Goal: Communication & Community: Share content

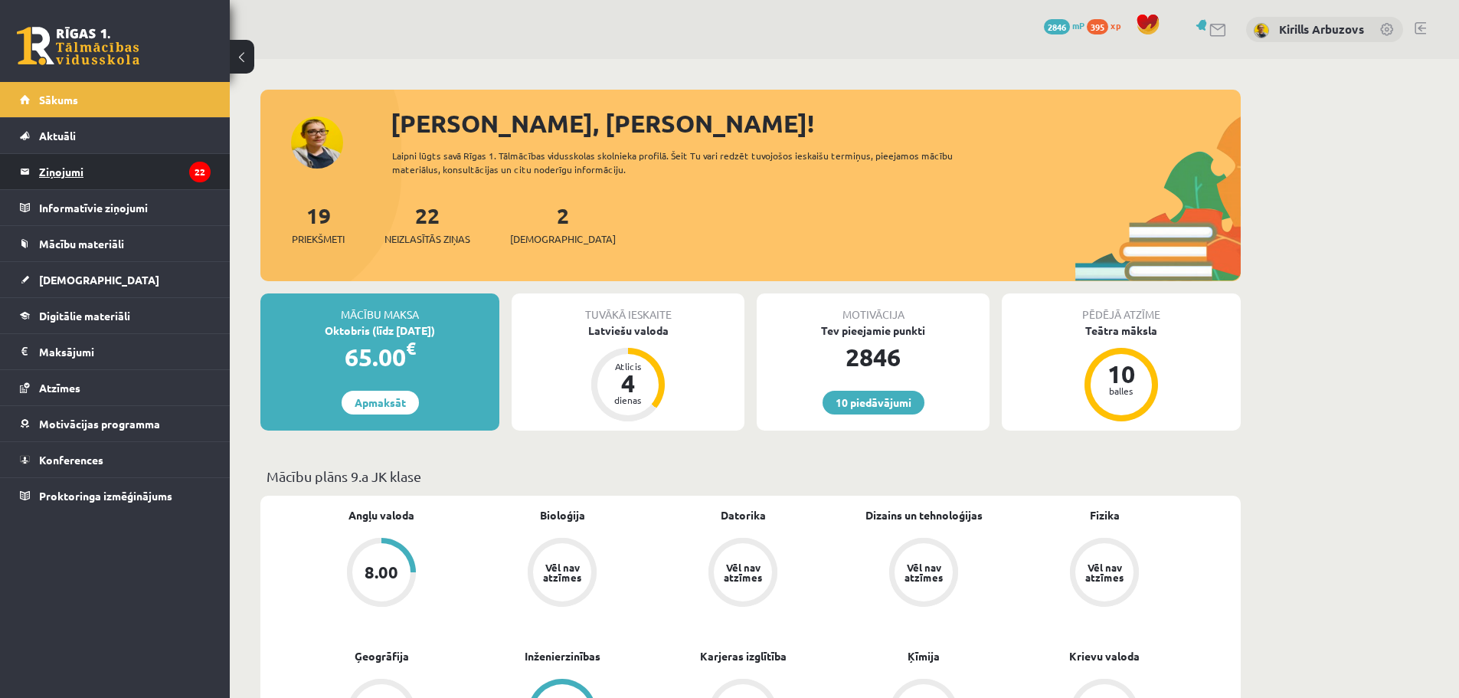
click at [123, 155] on legend "Ziņojumi 22" at bounding box center [125, 171] width 172 height 35
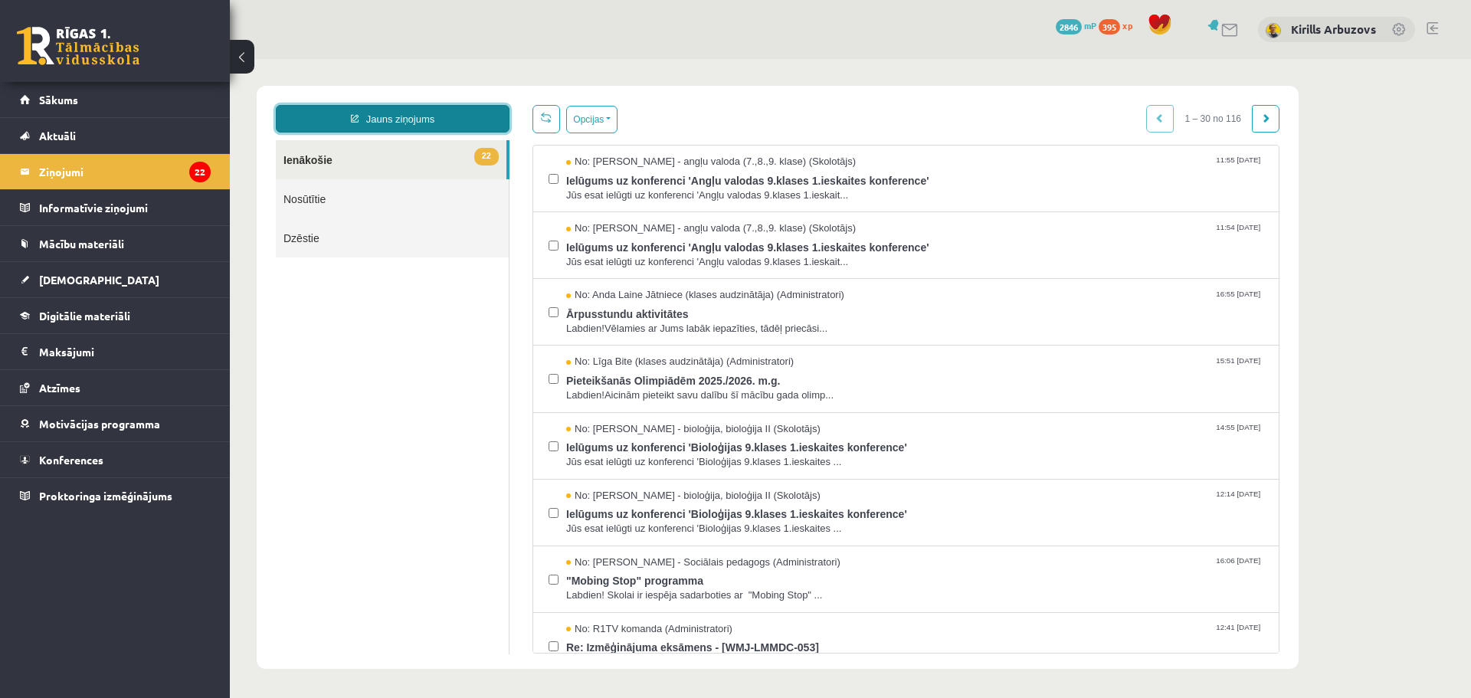
click at [402, 124] on link "Jauns ziņojums" at bounding box center [393, 119] width 234 height 28
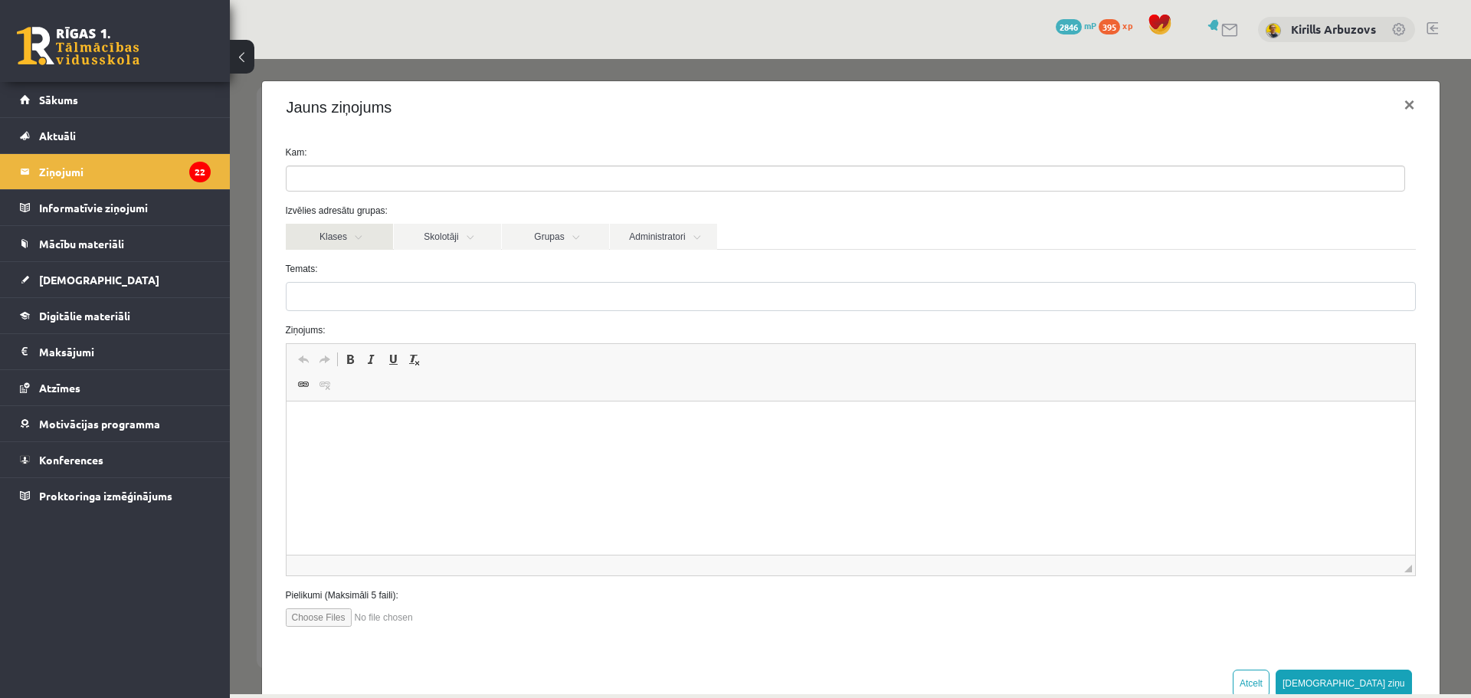
click at [352, 231] on link "Klases" at bounding box center [339, 237] width 107 height 26
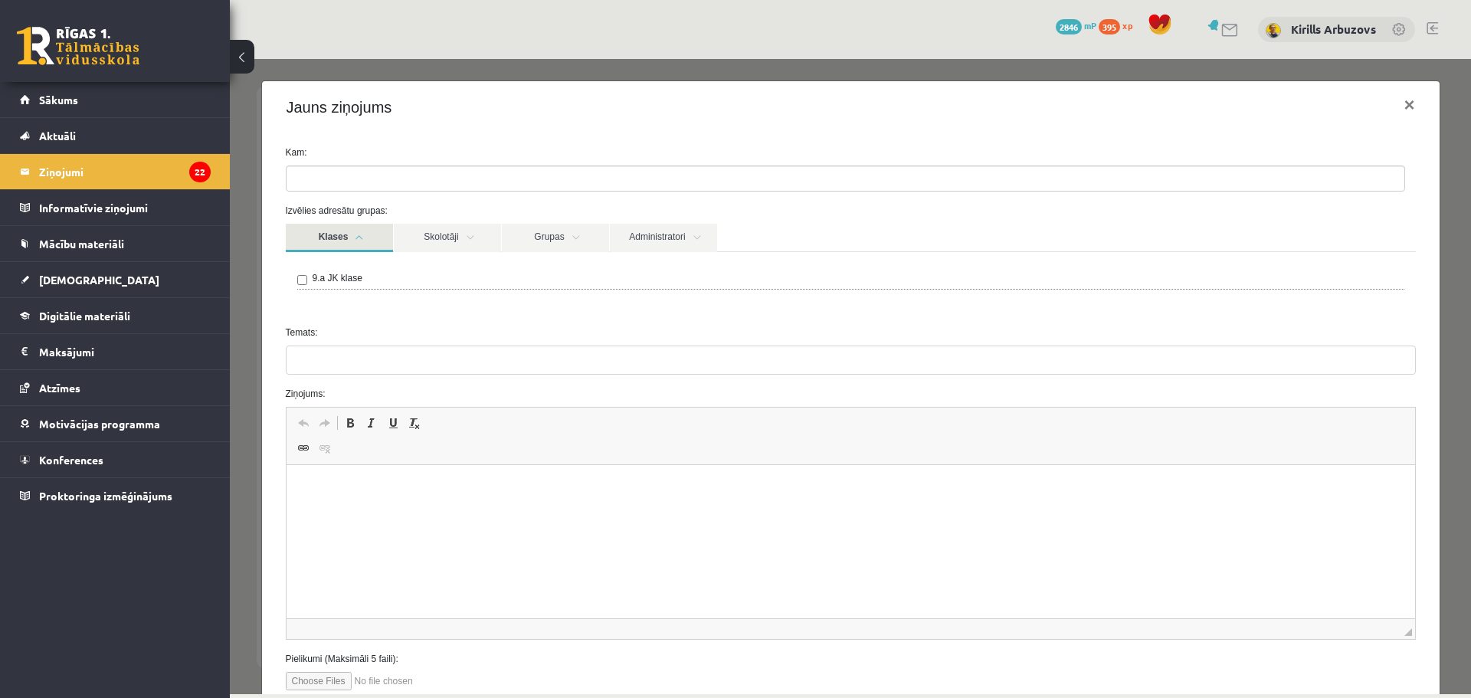
click at [373, 237] on link "Klases" at bounding box center [339, 238] width 107 height 28
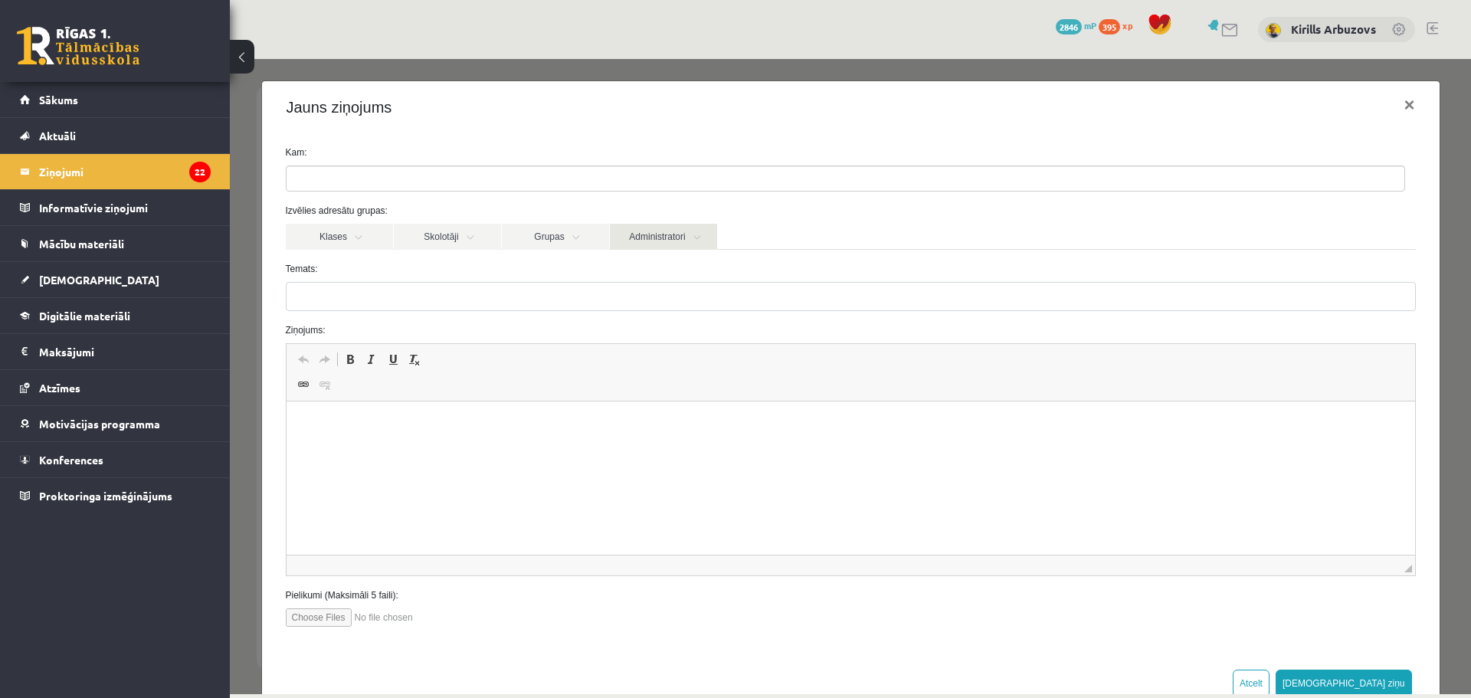
click at [676, 224] on link "Administratori" at bounding box center [663, 237] width 107 height 26
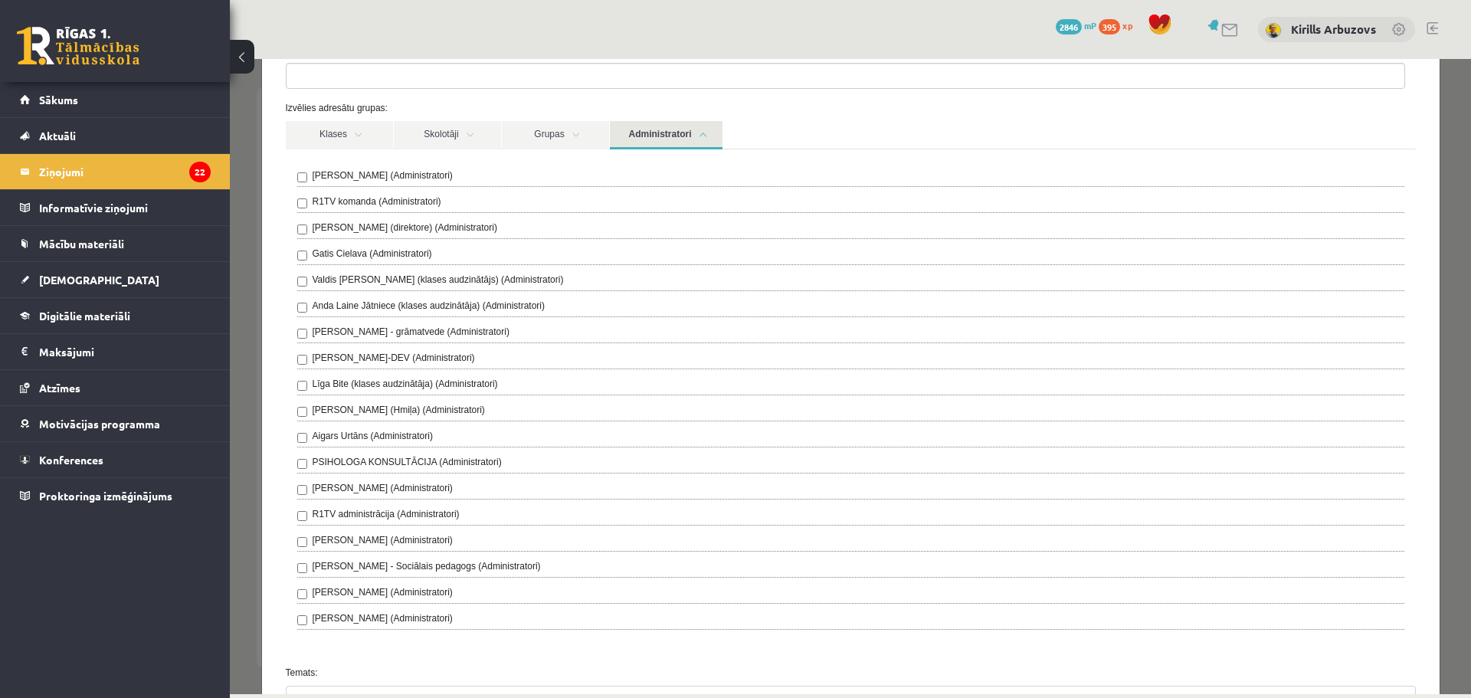
scroll to position [77, 0]
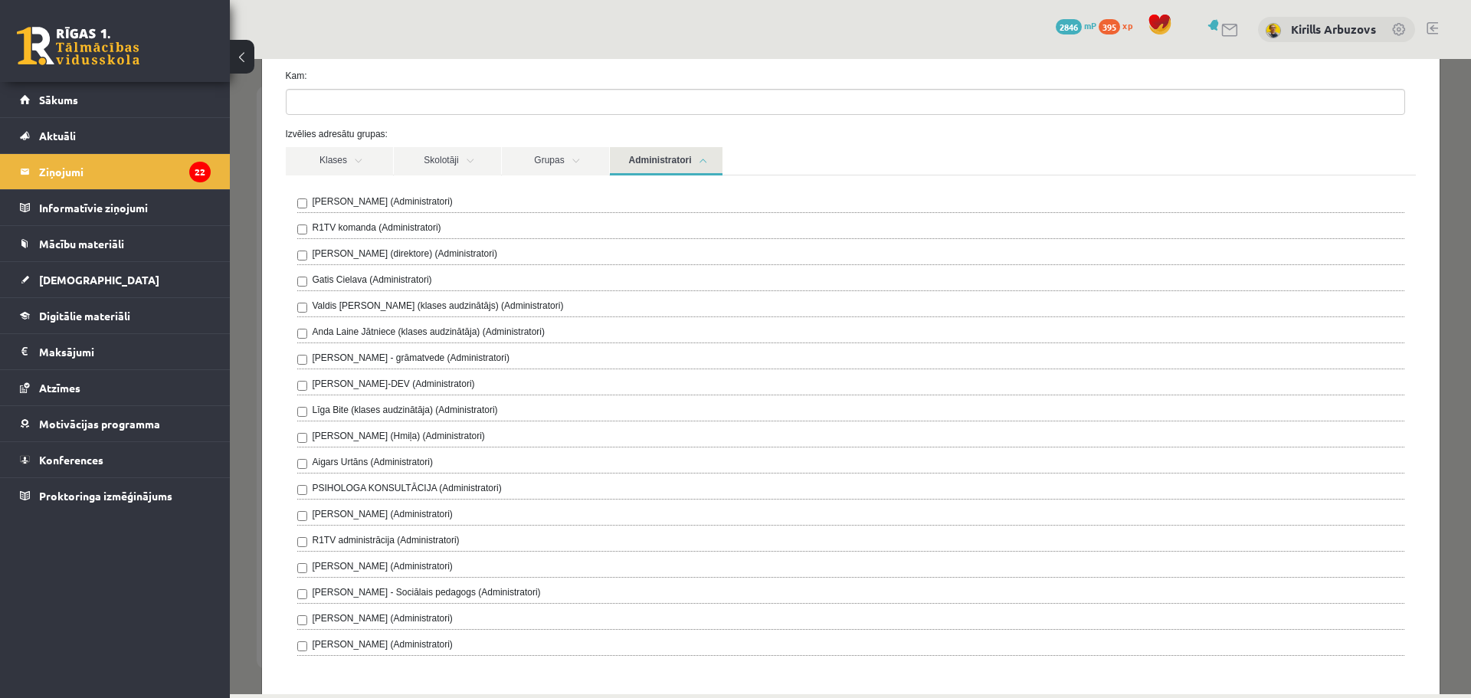
click at [412, 227] on label "R1TV komanda (Administratori)" at bounding box center [377, 228] width 129 height 14
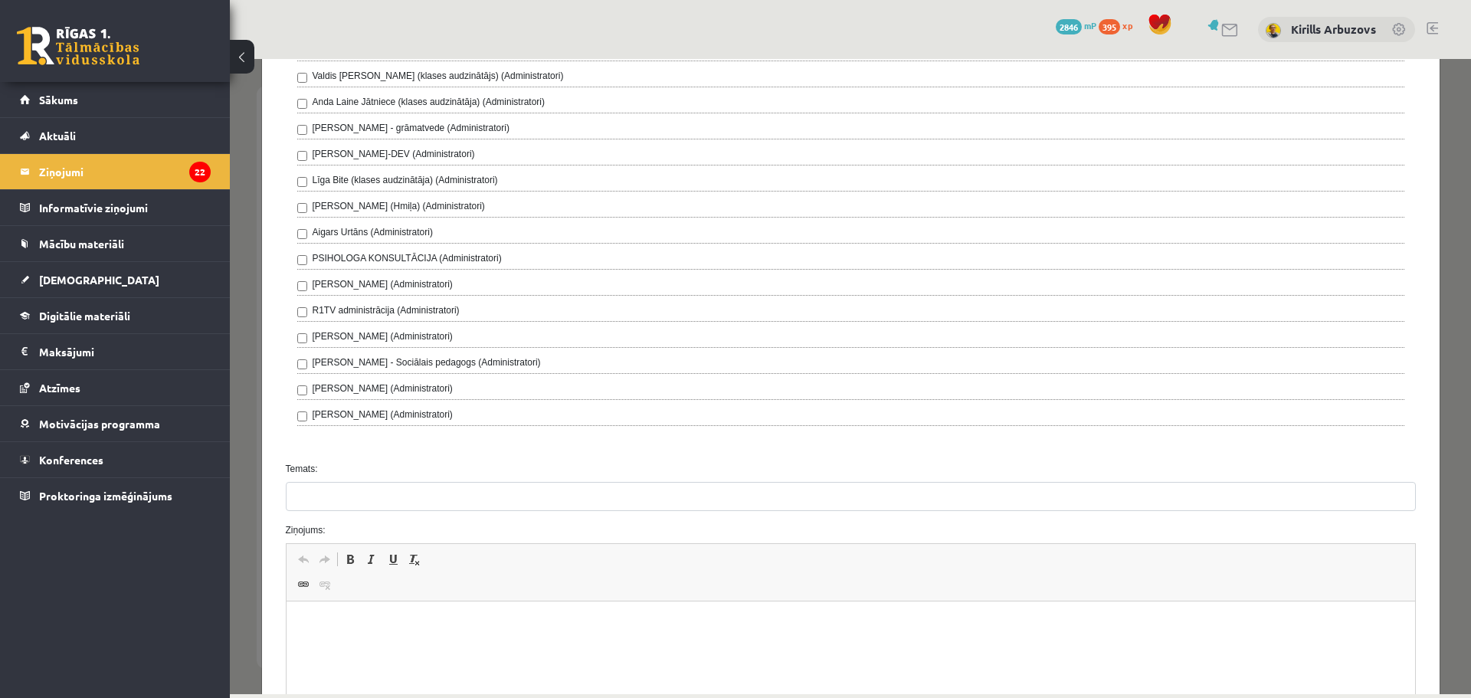
scroll to position [536, 0]
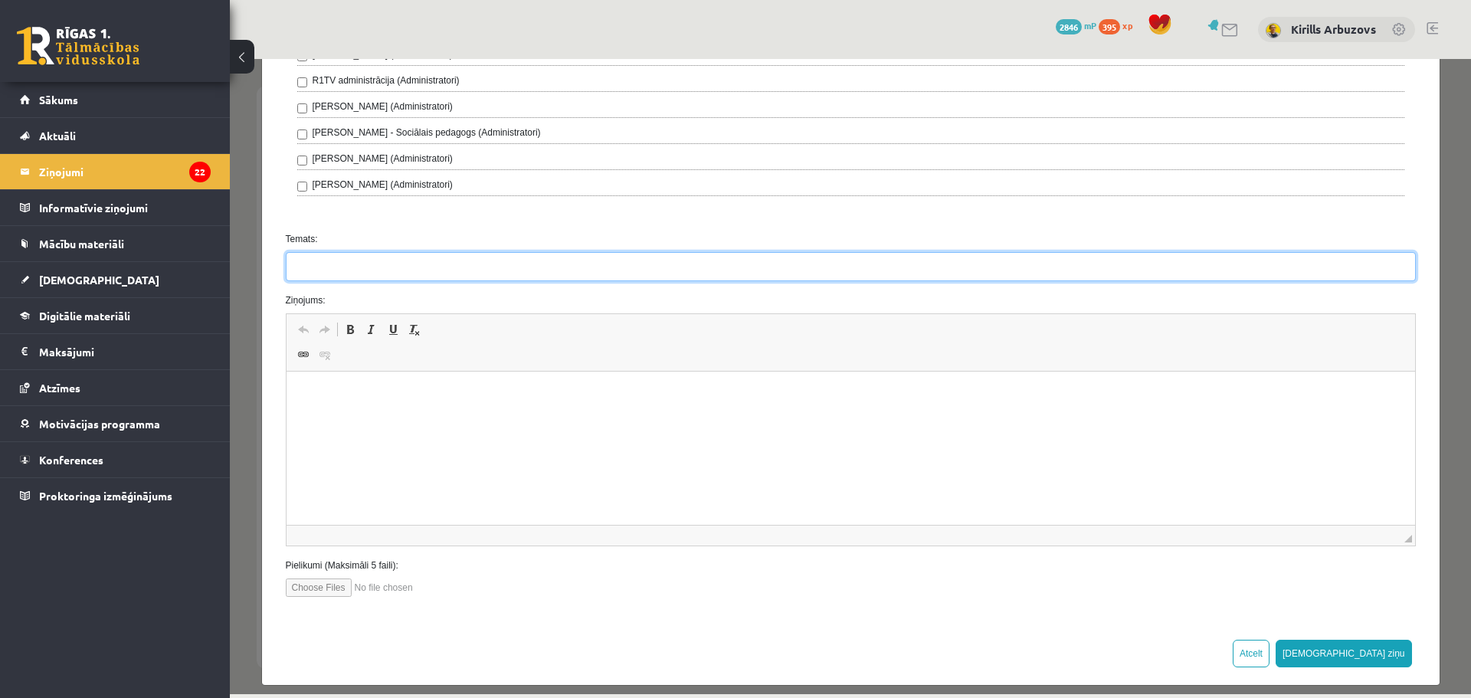
click at [366, 272] on input "Temats:" at bounding box center [851, 266] width 1130 height 29
click at [324, 271] on input "********" at bounding box center [851, 266] width 1130 height 29
click at [358, 270] on input "********" at bounding box center [851, 266] width 1130 height 29
type input "**********"
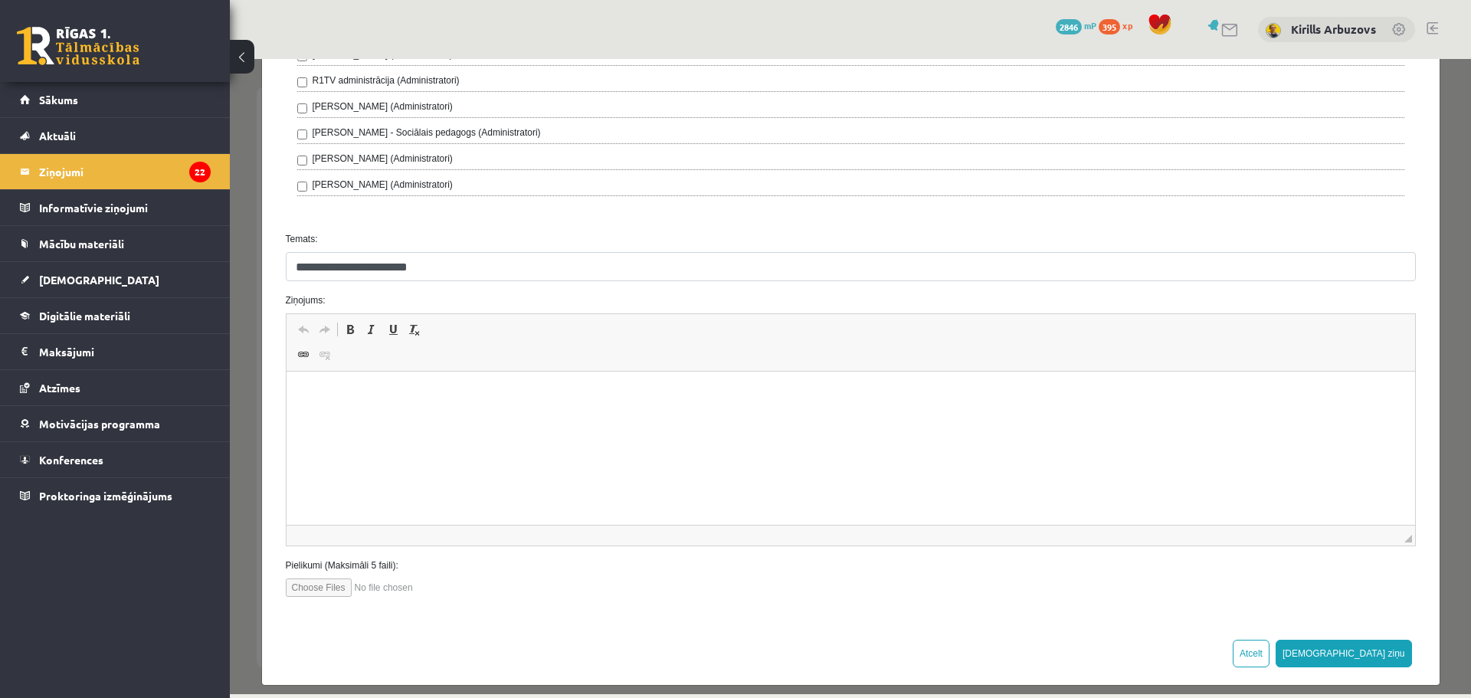
click at [317, 388] on p "Визуальный текстовый редактор, wiswyg-editor-47024940936800-1757671686-473" at bounding box center [850, 395] width 1098 height 16
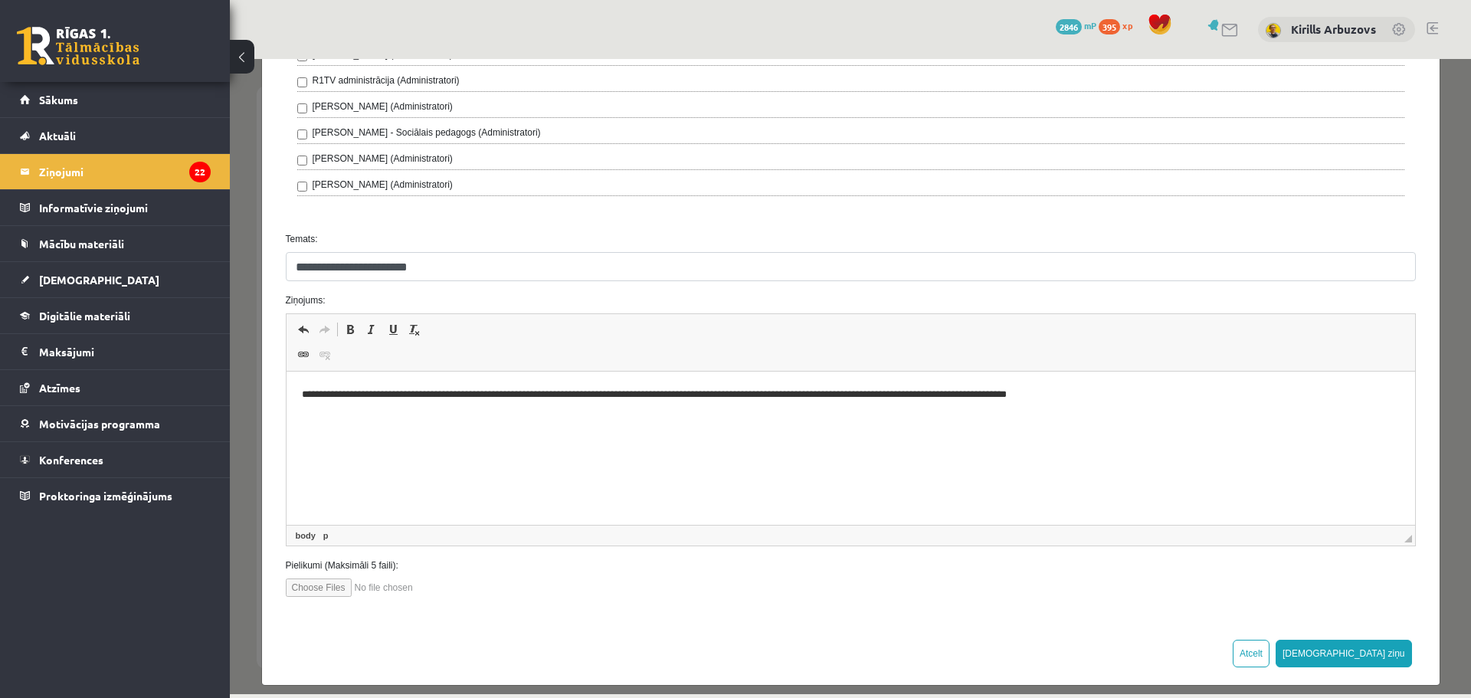
click at [339, 391] on p "**********" at bounding box center [844, 395] width 1087 height 16
click at [1128, 394] on p "**********" at bounding box center [844, 395] width 1087 height 16
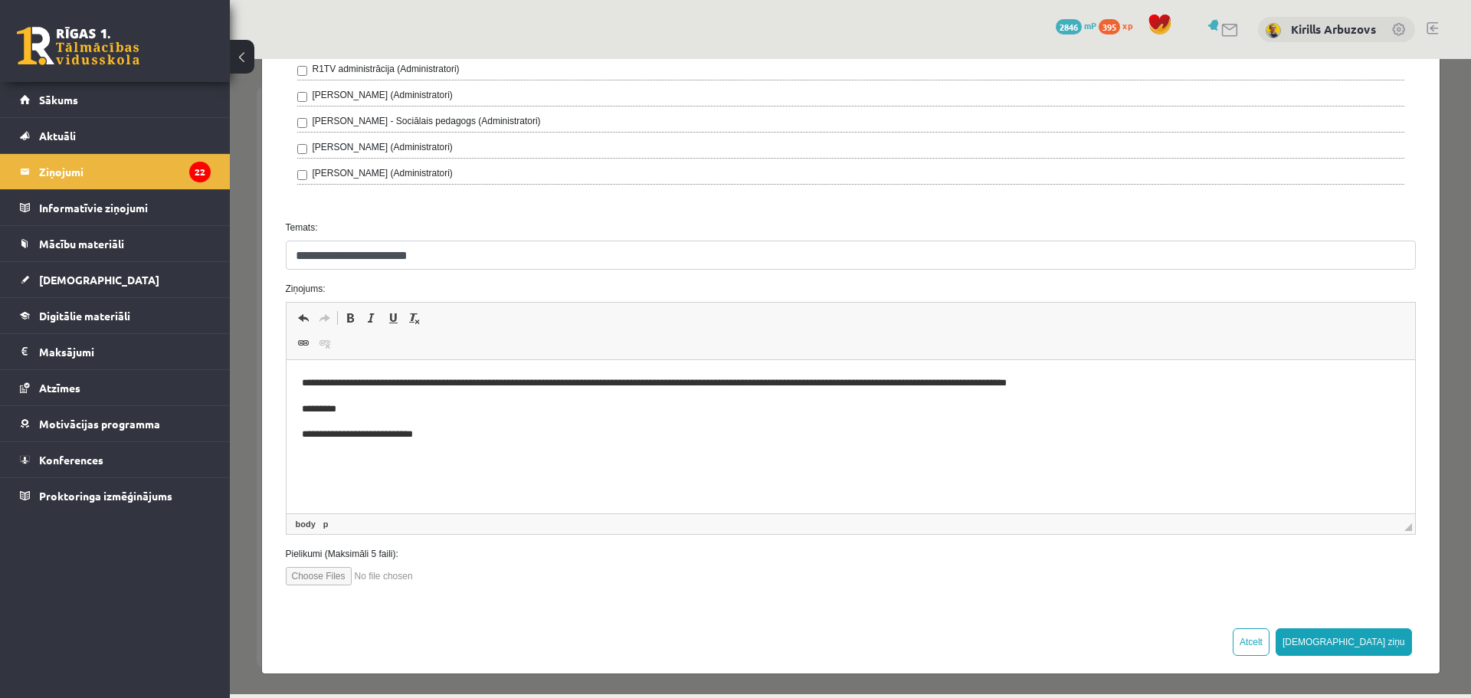
scroll to position [549, 0]
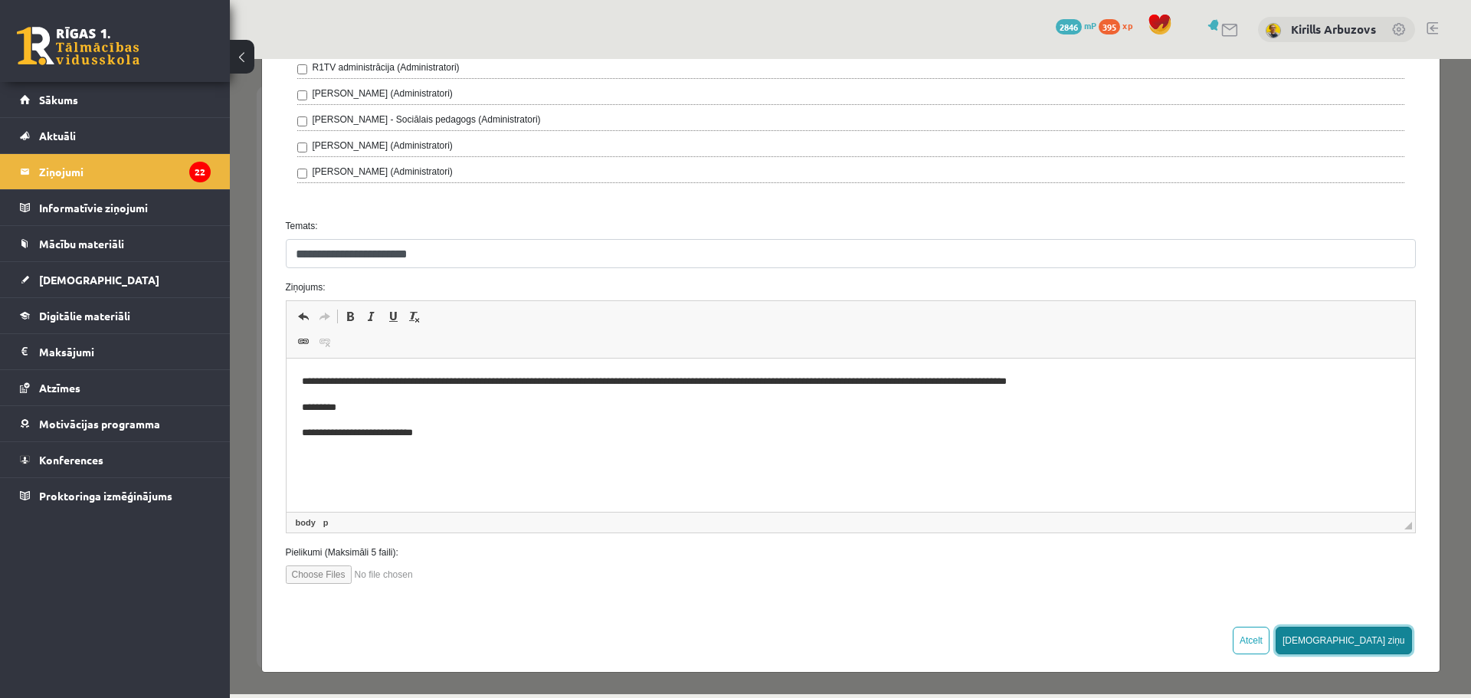
click at [1397, 648] on button "Sūtīt ziņu" at bounding box center [1343, 641] width 136 height 28
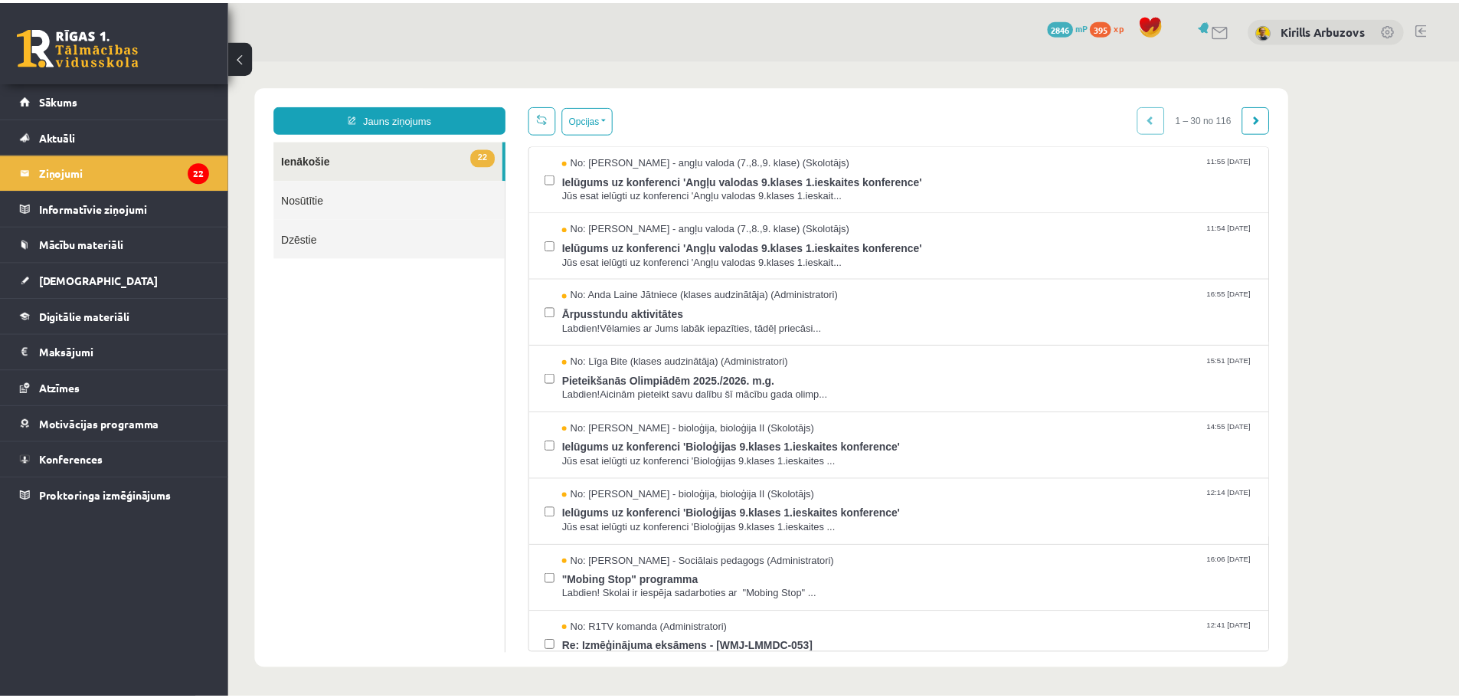
scroll to position [0, 0]
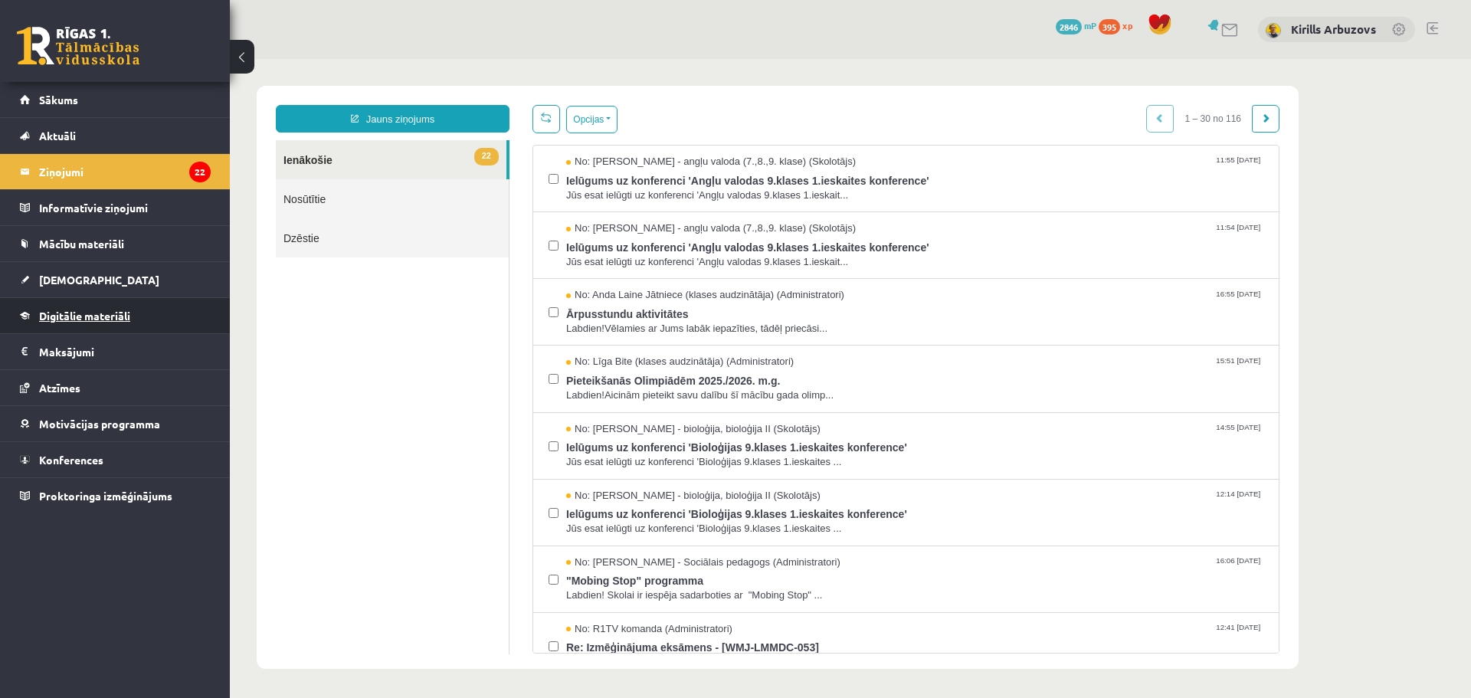
click at [47, 326] on link "Digitālie materiāli" at bounding box center [115, 315] width 191 height 35
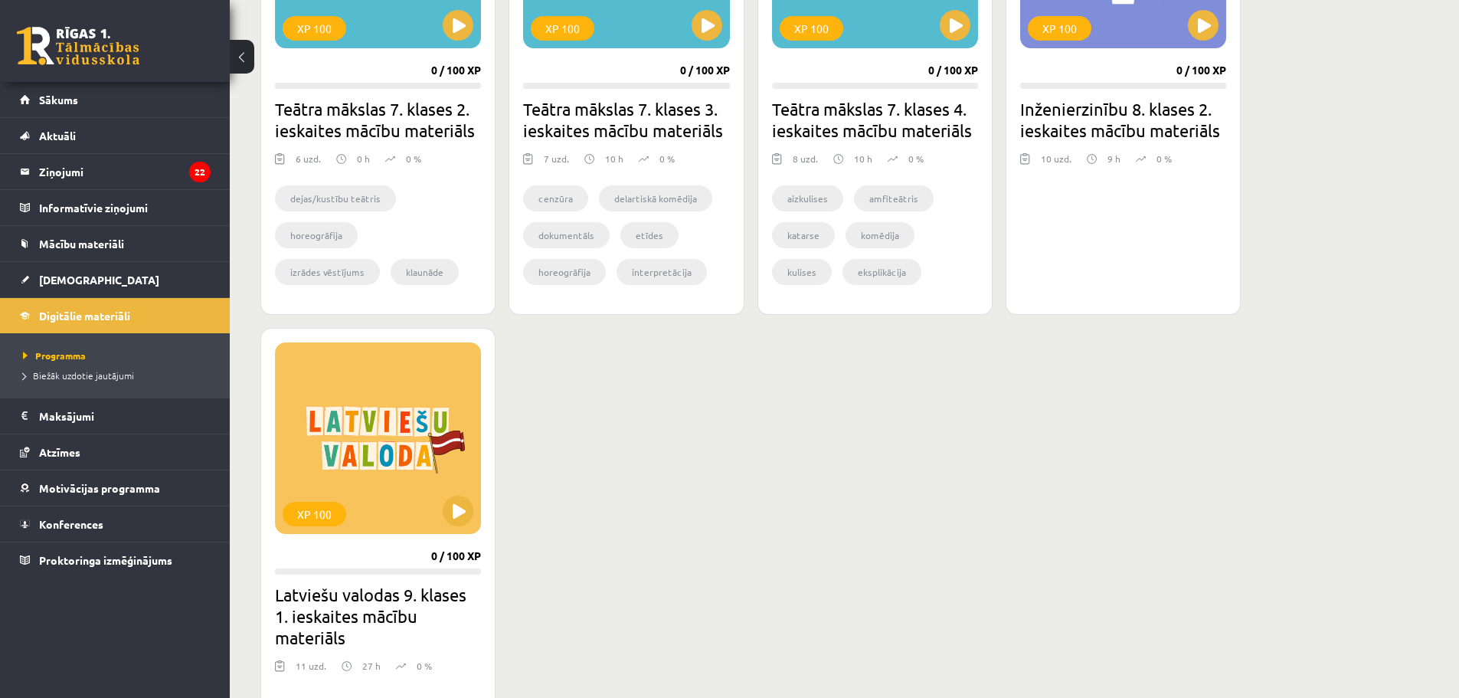
scroll to position [1226, 0]
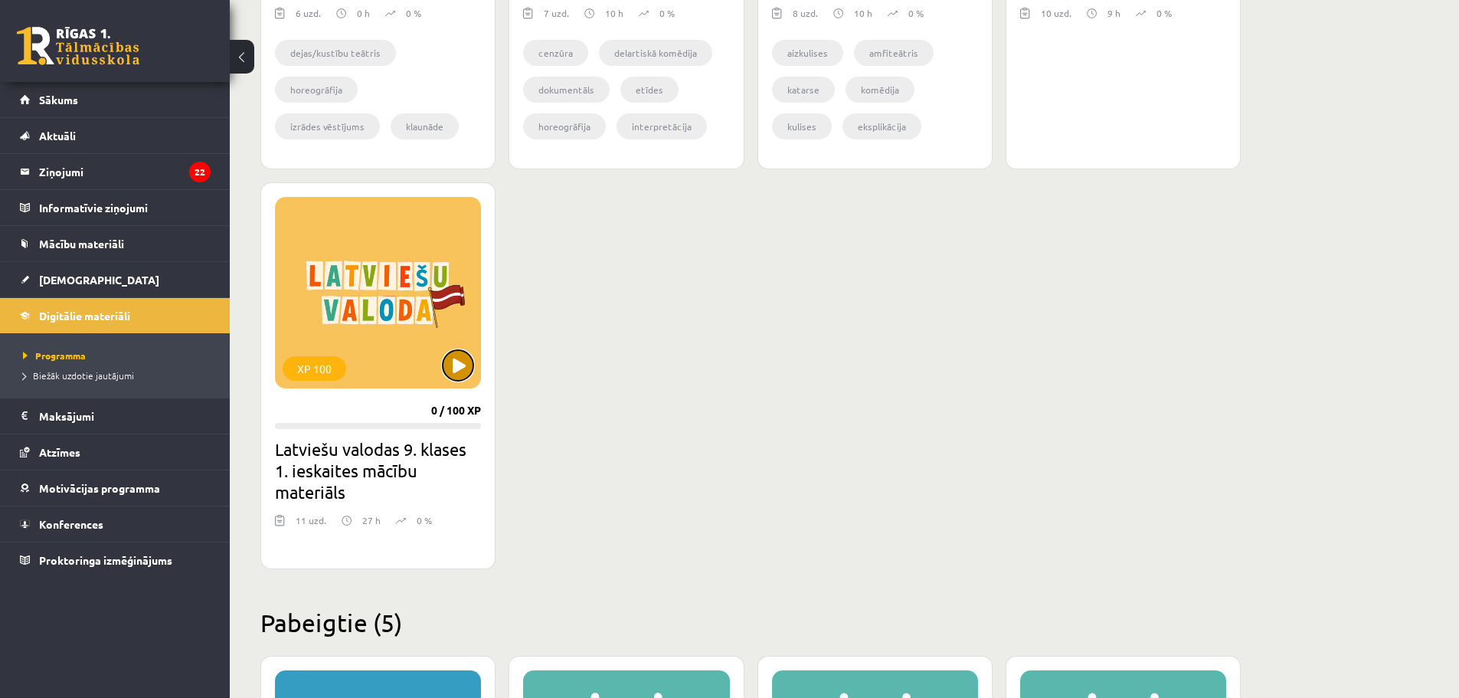
click at [460, 370] on button at bounding box center [458, 365] width 31 height 31
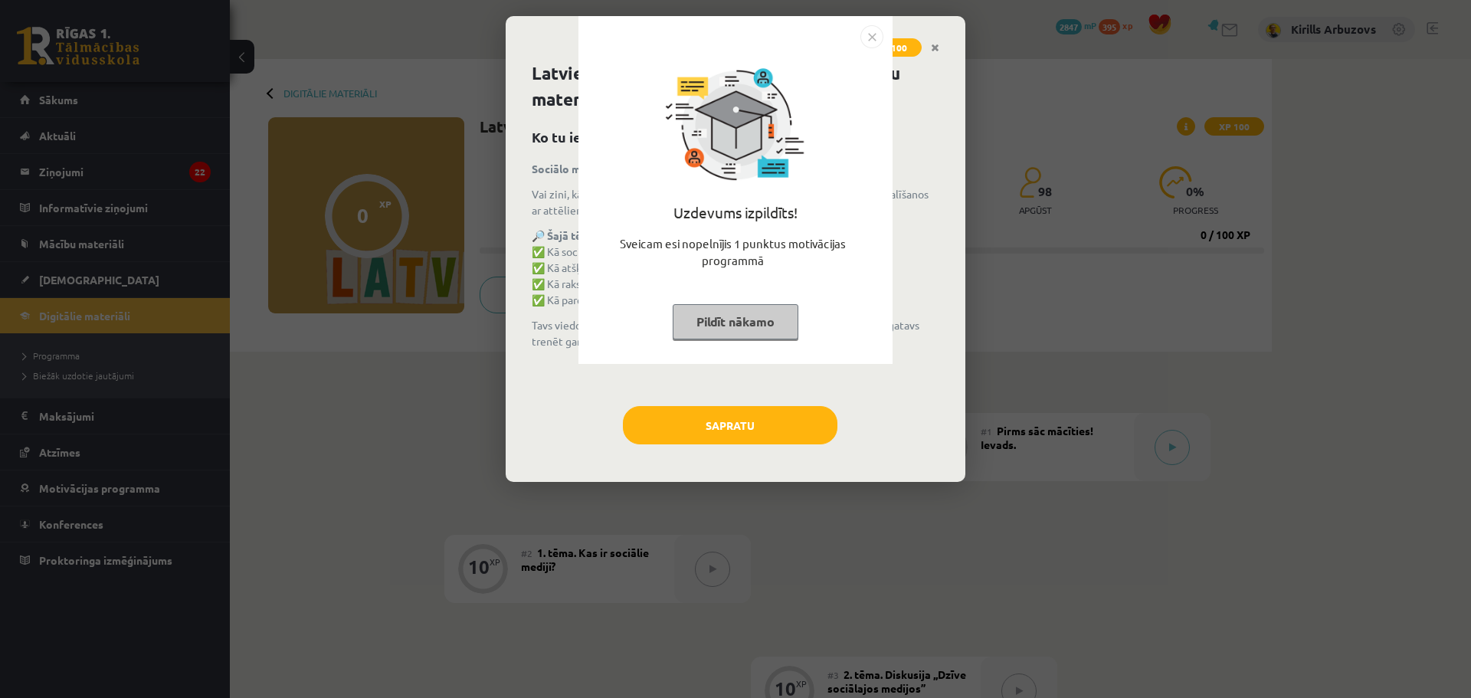
click at [758, 334] on button "Pildīt nākamo" at bounding box center [736, 321] width 126 height 35
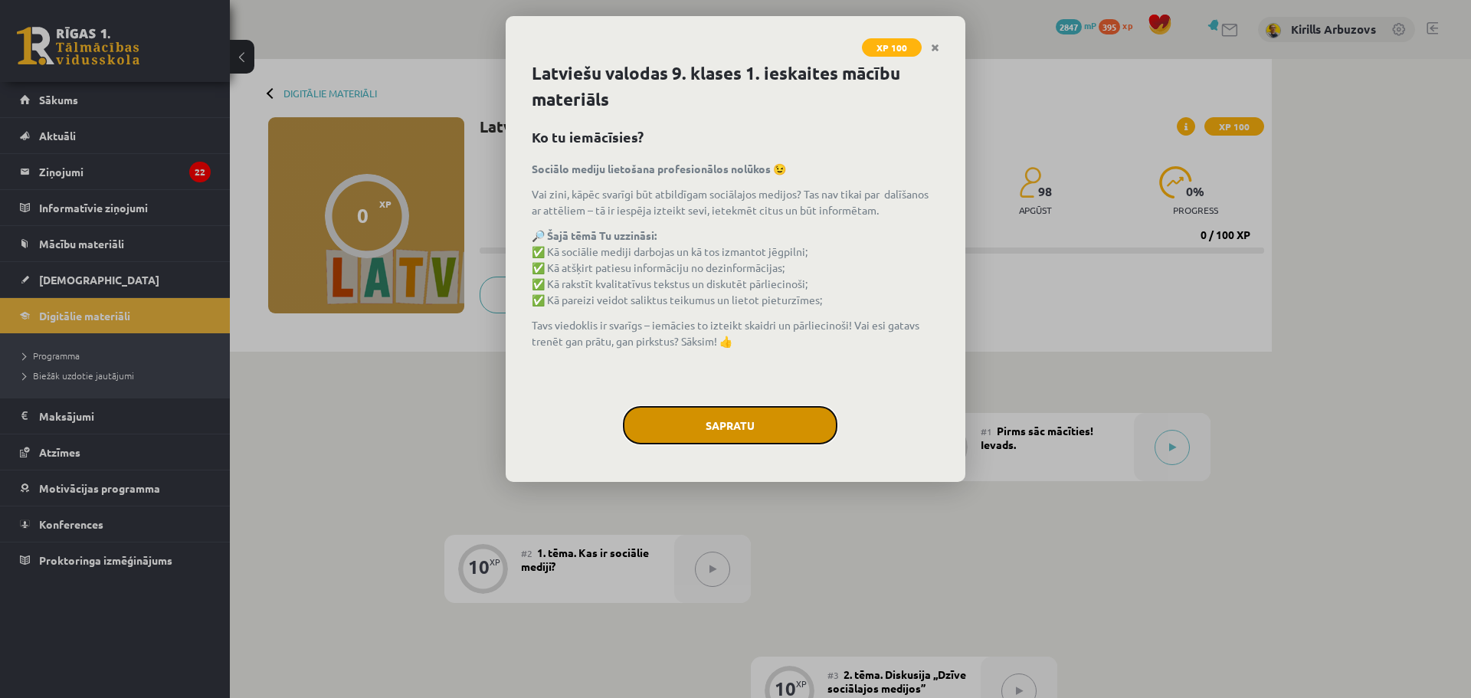
click at [747, 418] on button "Sapratu" at bounding box center [730, 425] width 214 height 38
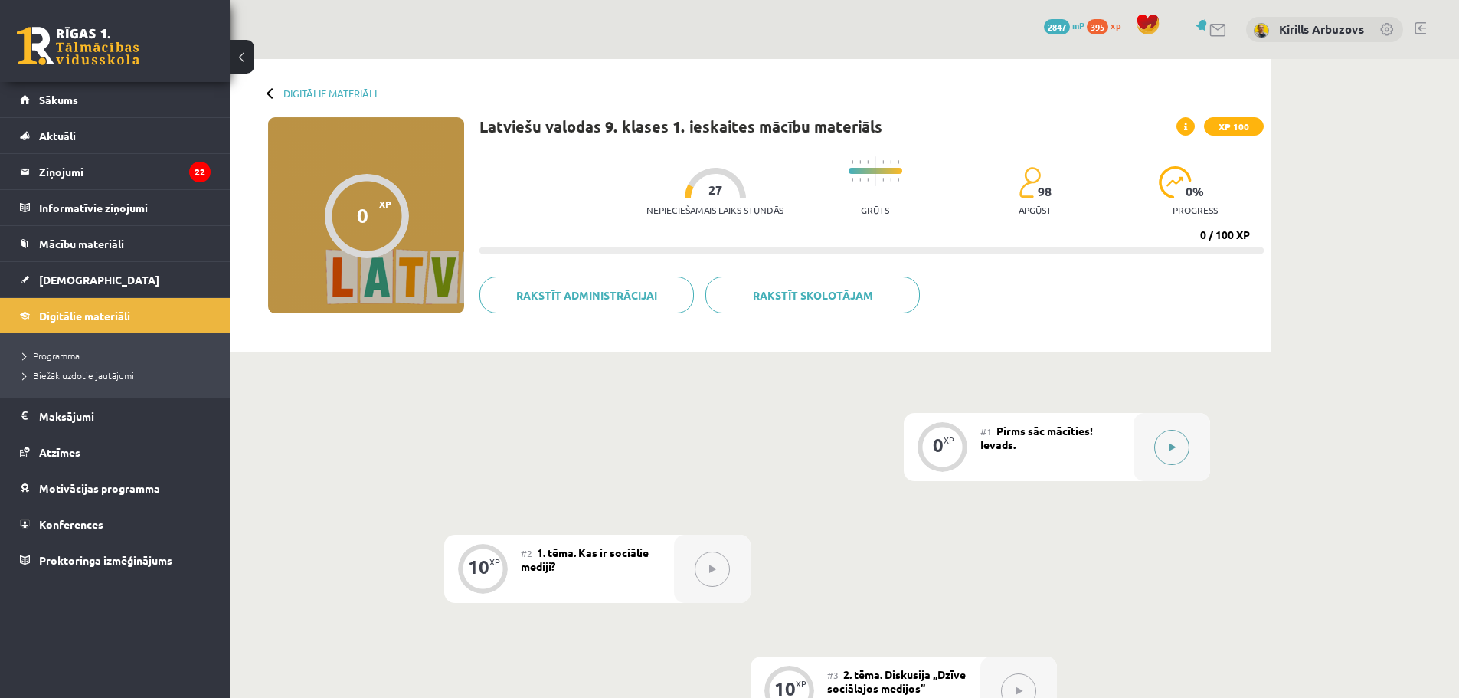
click at [1174, 459] on button at bounding box center [1171, 447] width 35 height 35
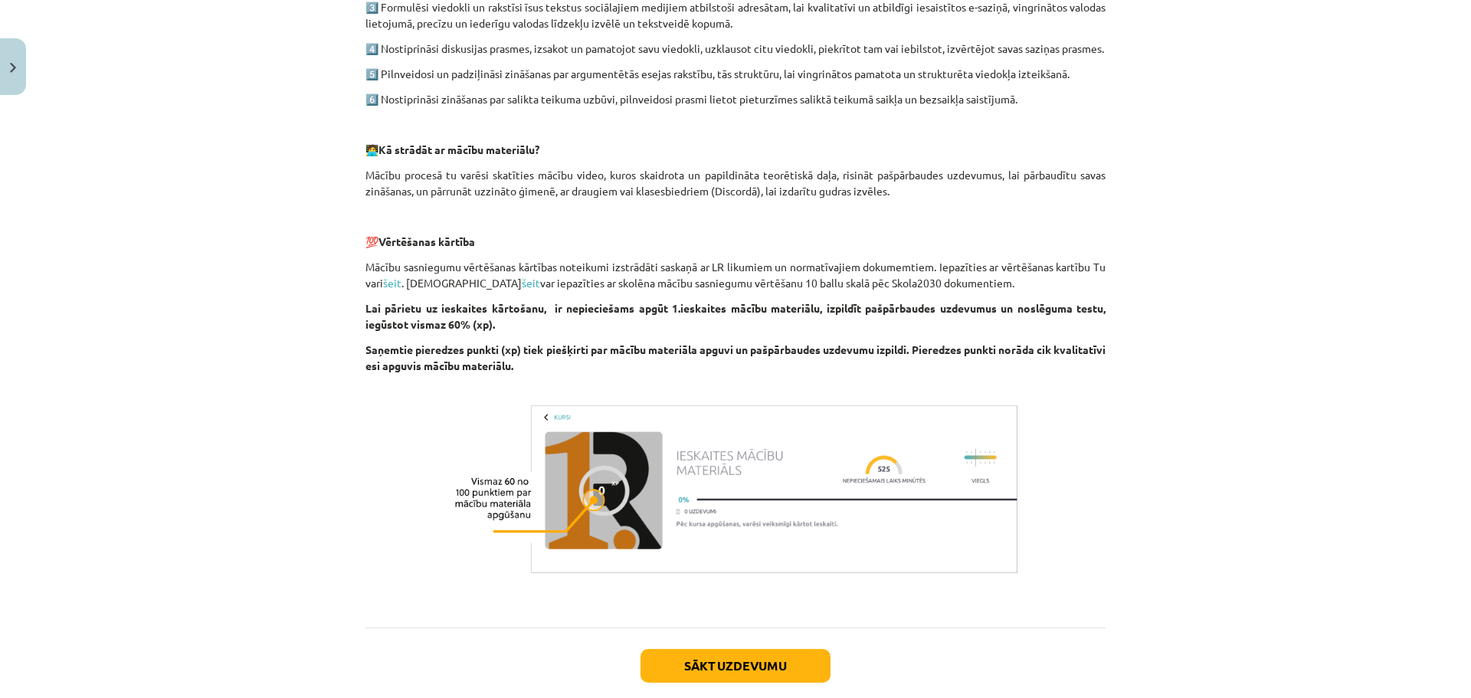
scroll to position [760, 0]
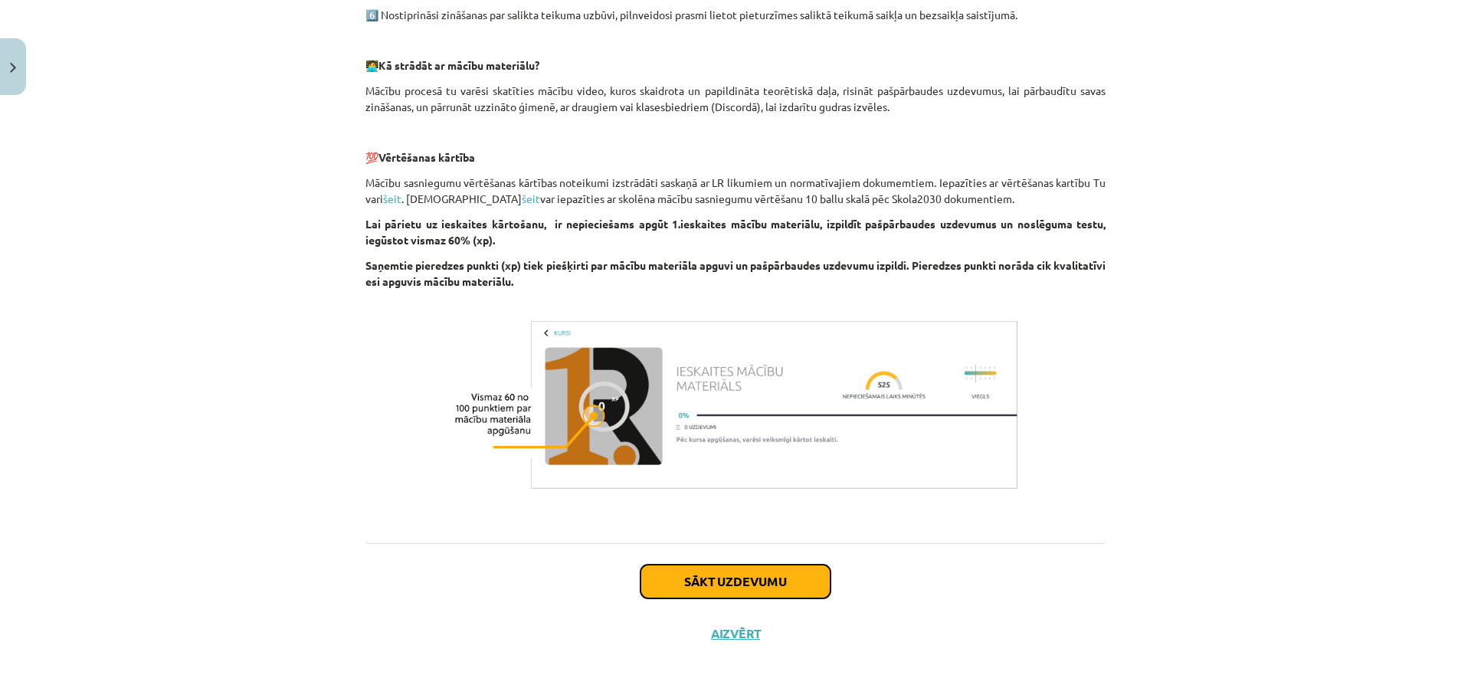
click at [735, 585] on button "Sākt uzdevumu" at bounding box center [735, 582] width 190 height 34
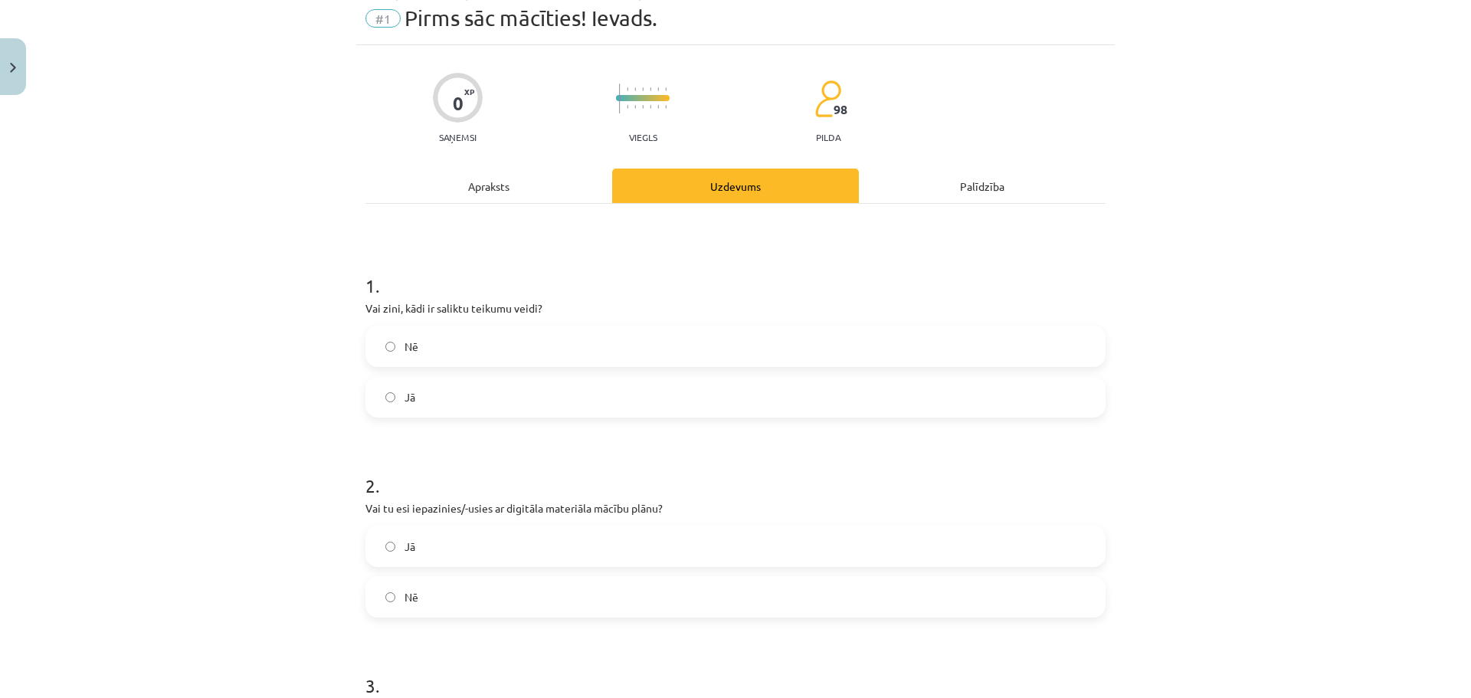
scroll to position [38, 0]
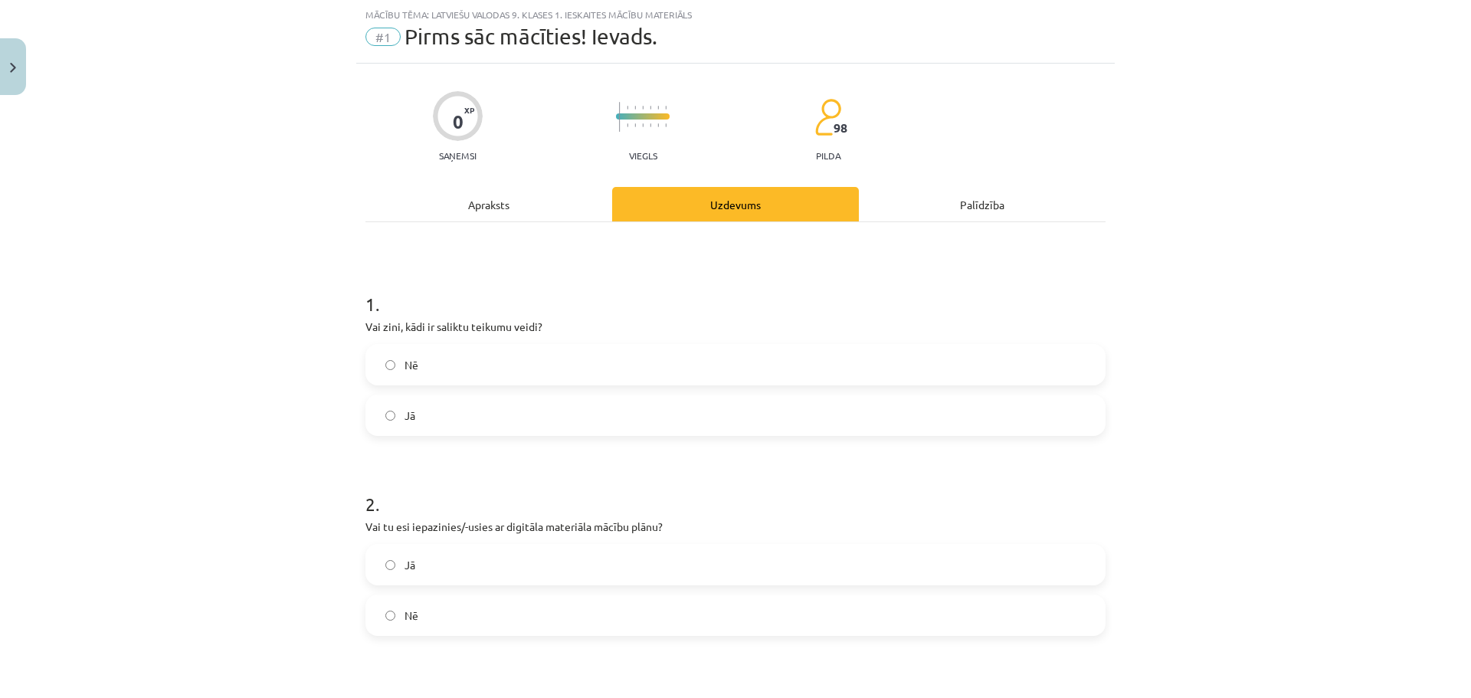
click at [486, 410] on label "Jā" at bounding box center [735, 415] width 737 height 38
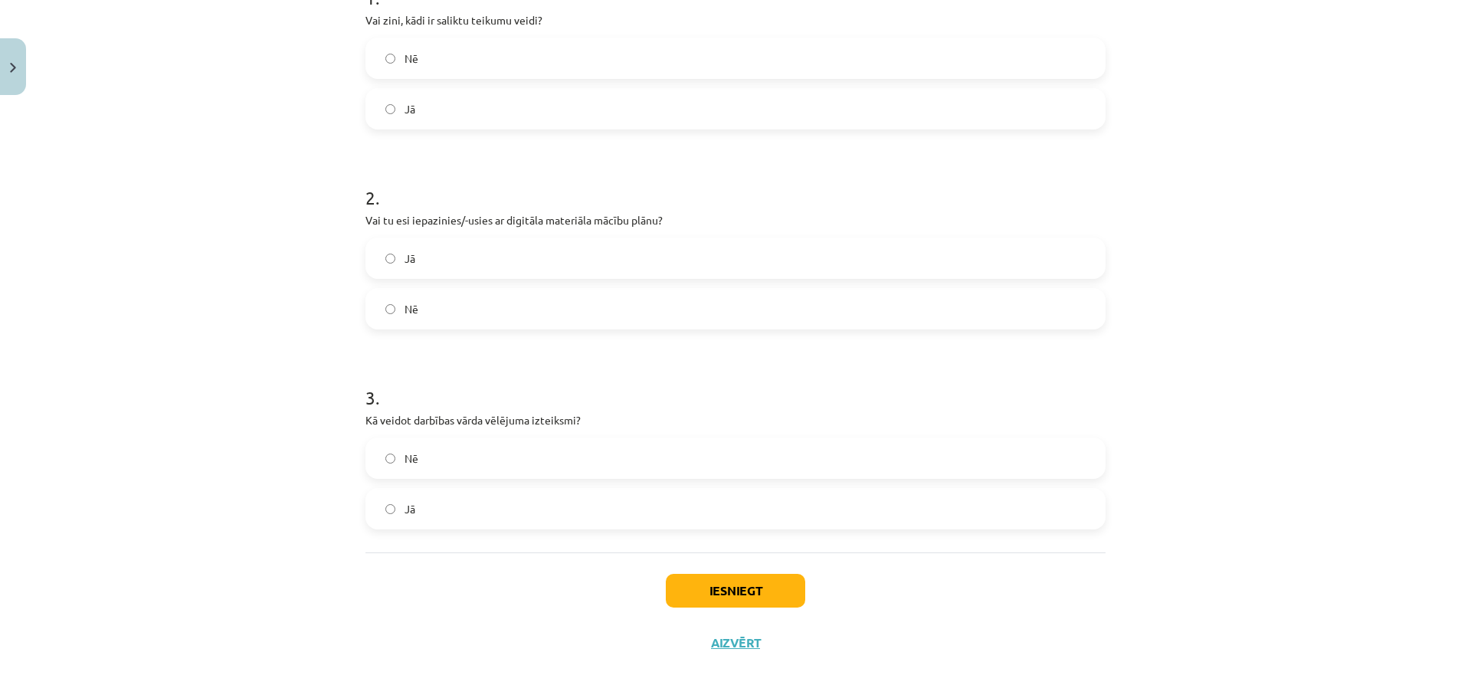
click at [454, 267] on label "Jā" at bounding box center [735, 258] width 737 height 38
click at [450, 496] on label "Jā" at bounding box center [735, 508] width 737 height 38
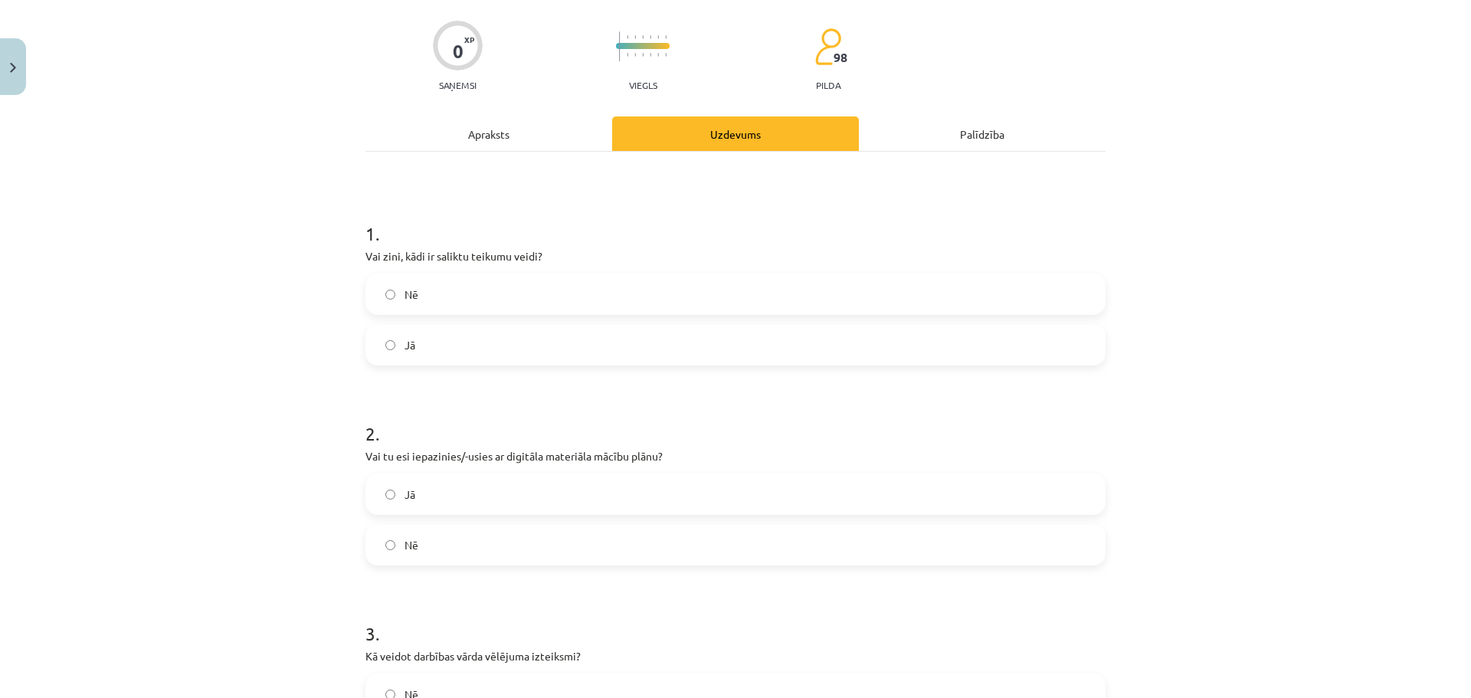
scroll to position [0, 0]
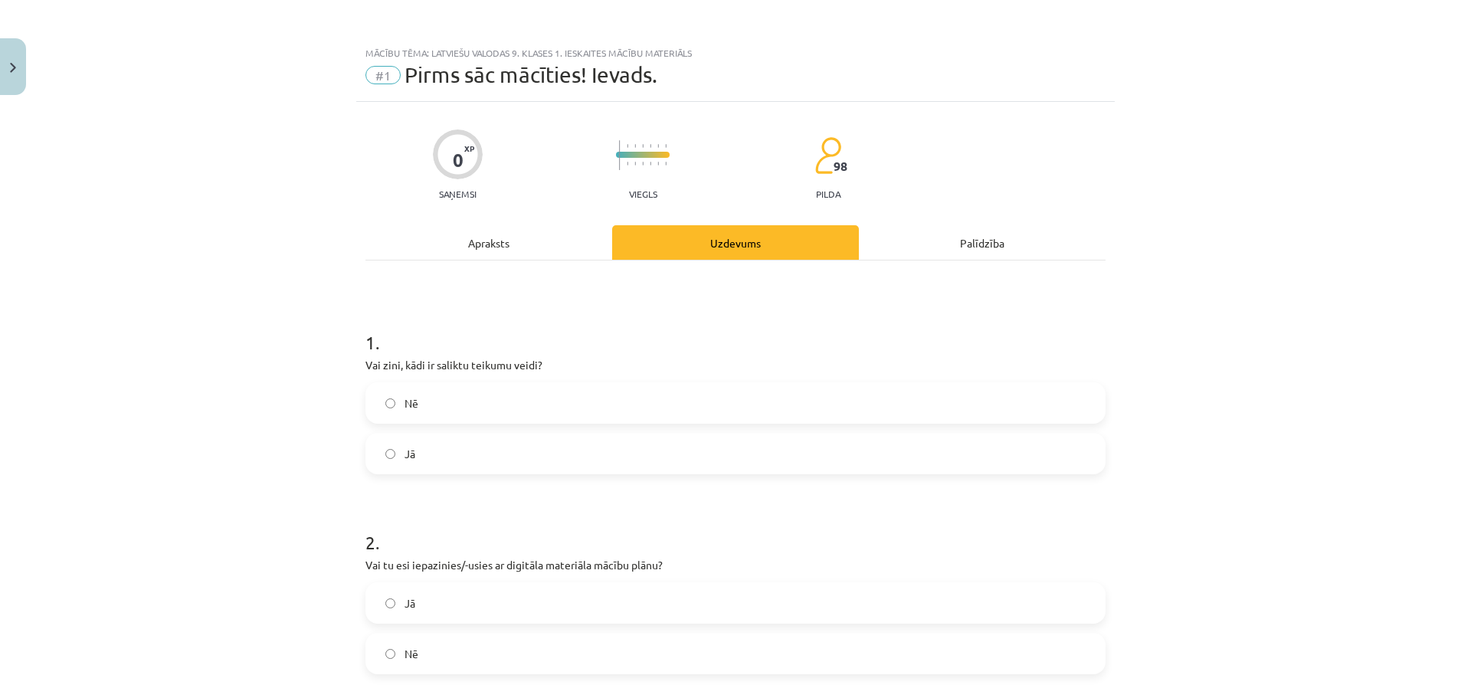
click at [498, 251] on div "Apraksts" at bounding box center [488, 242] width 247 height 34
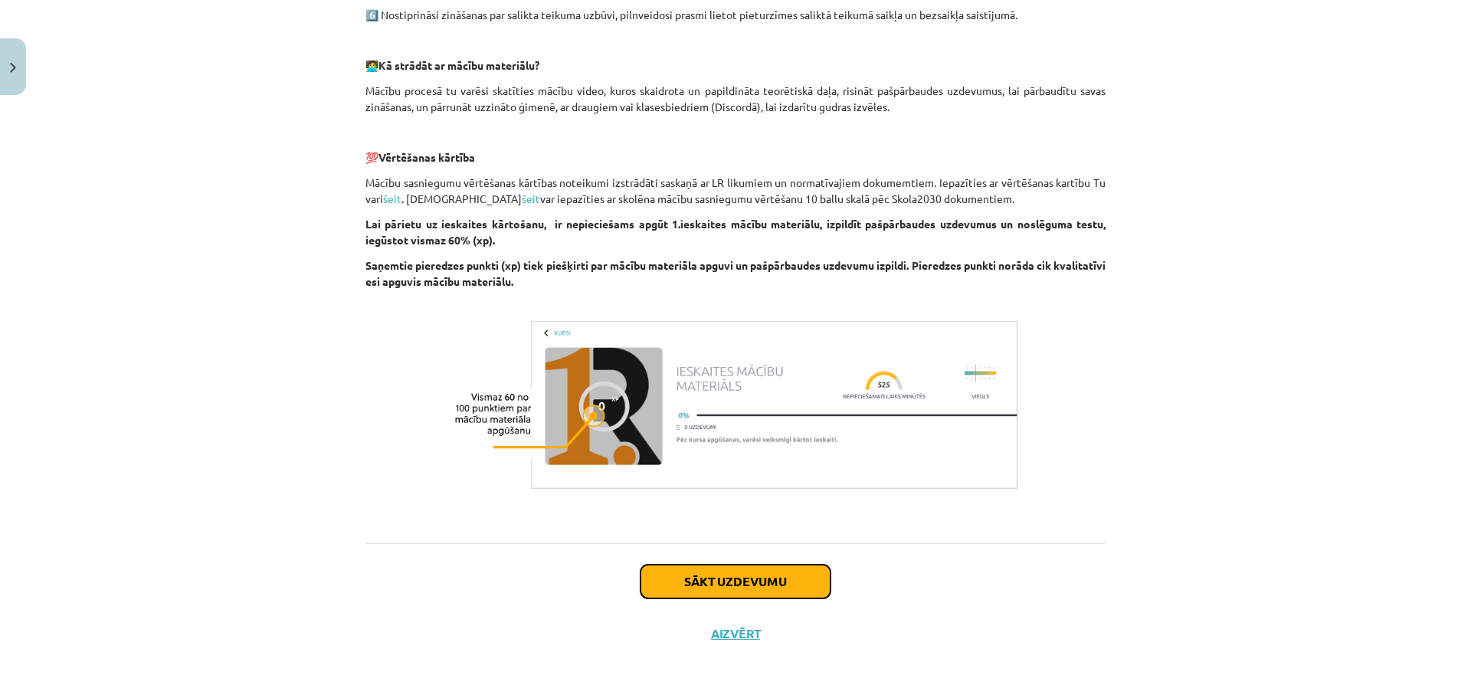
click at [705, 578] on button "Sākt uzdevumu" at bounding box center [735, 582] width 190 height 34
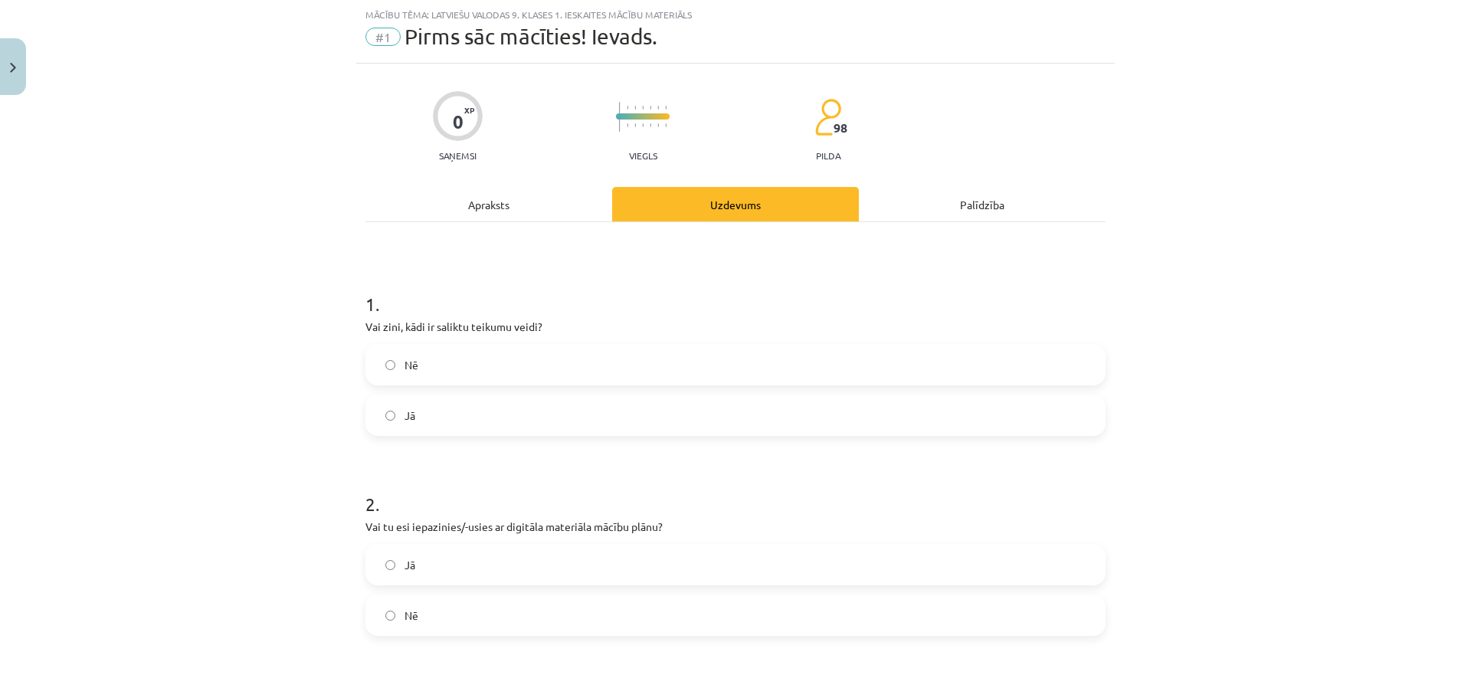
scroll to position [354, 0]
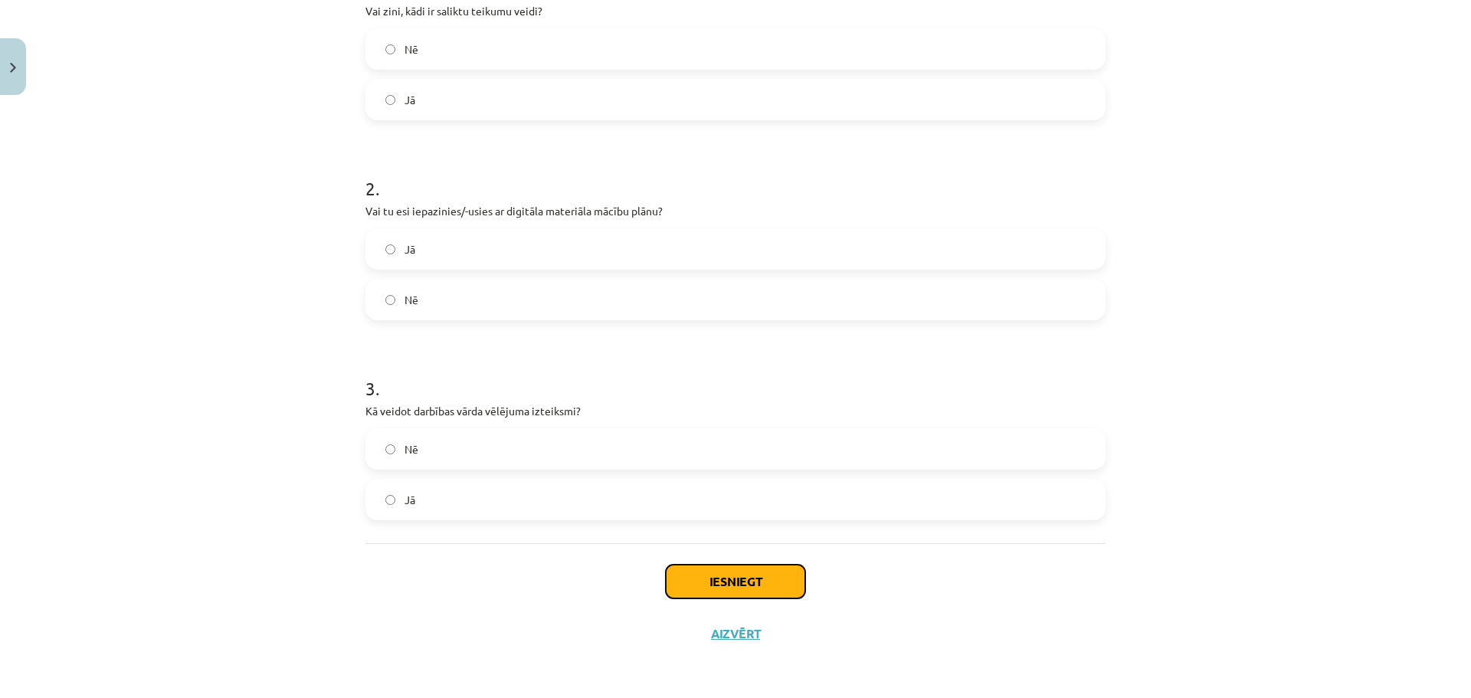
click at [709, 583] on button "Iesniegt" at bounding box center [735, 582] width 139 height 34
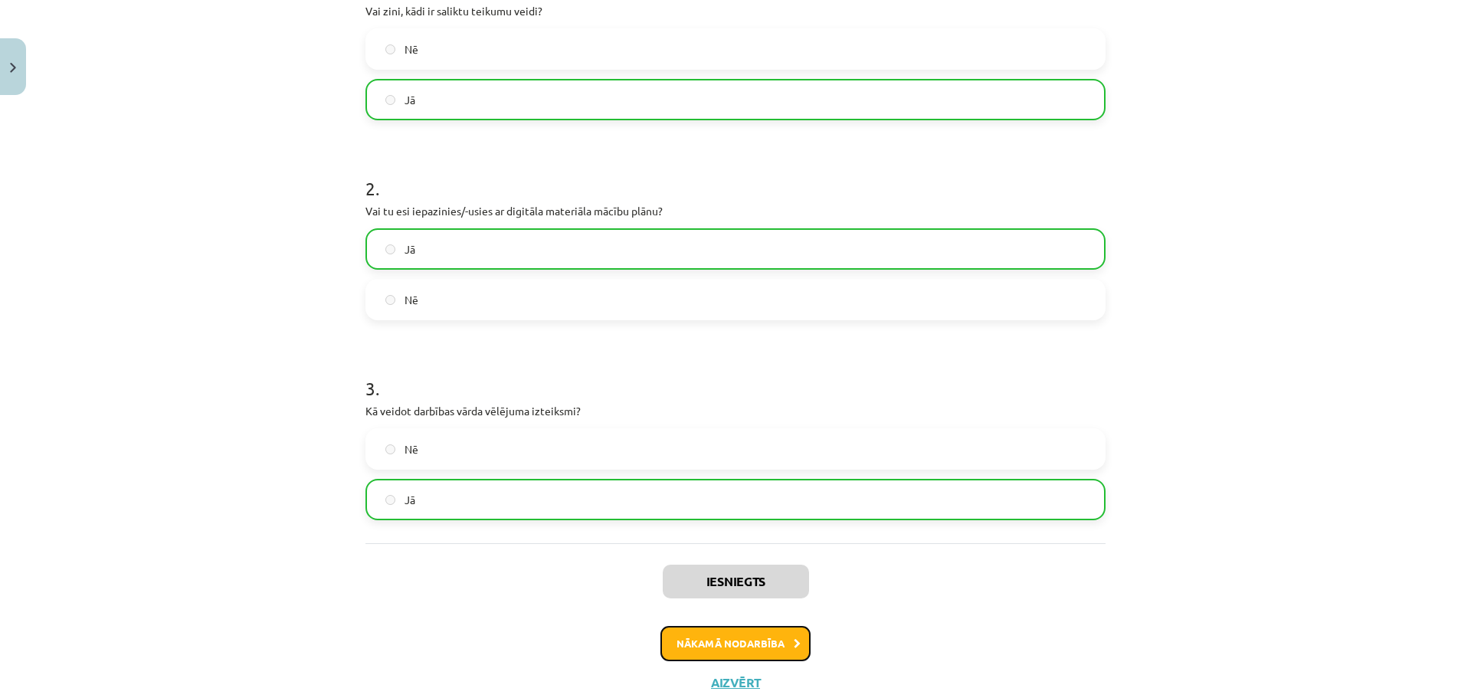
click at [742, 647] on button "Nākamā nodarbība" at bounding box center [735, 643] width 150 height 35
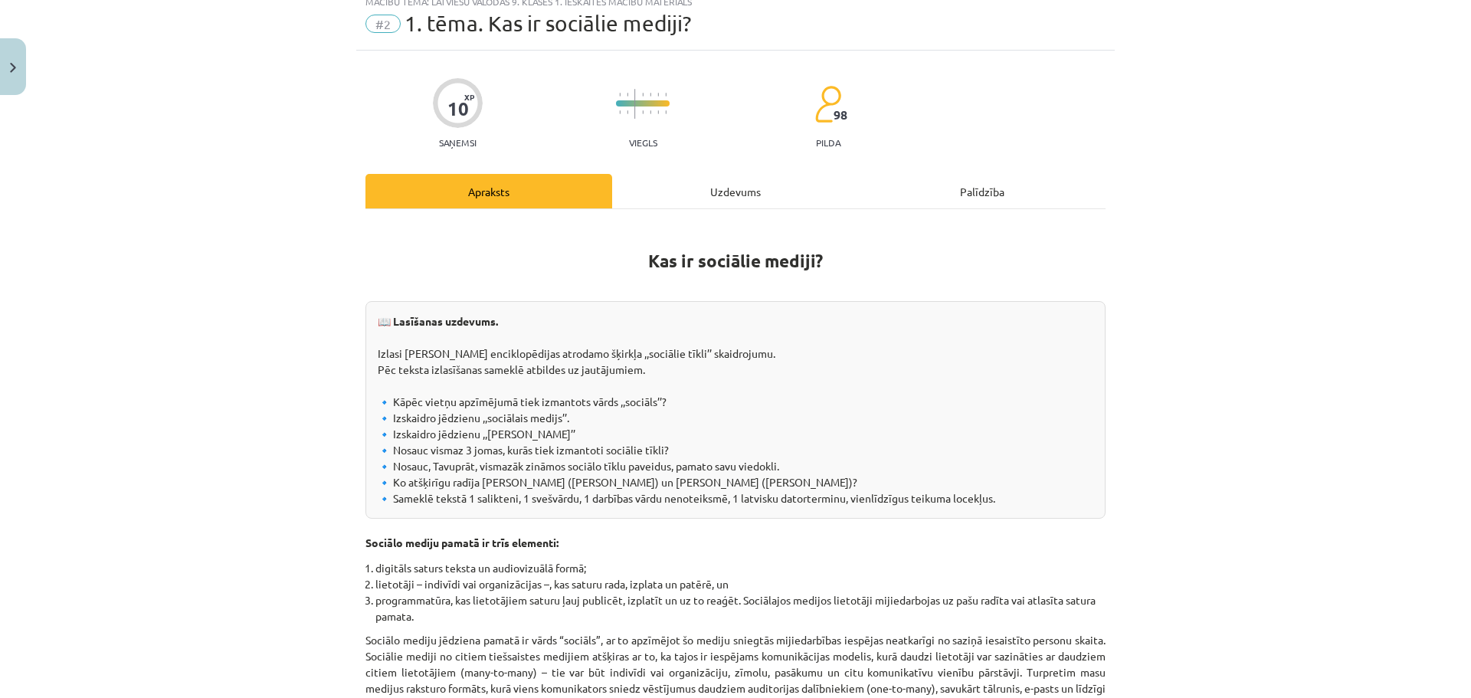
scroll to position [38, 0]
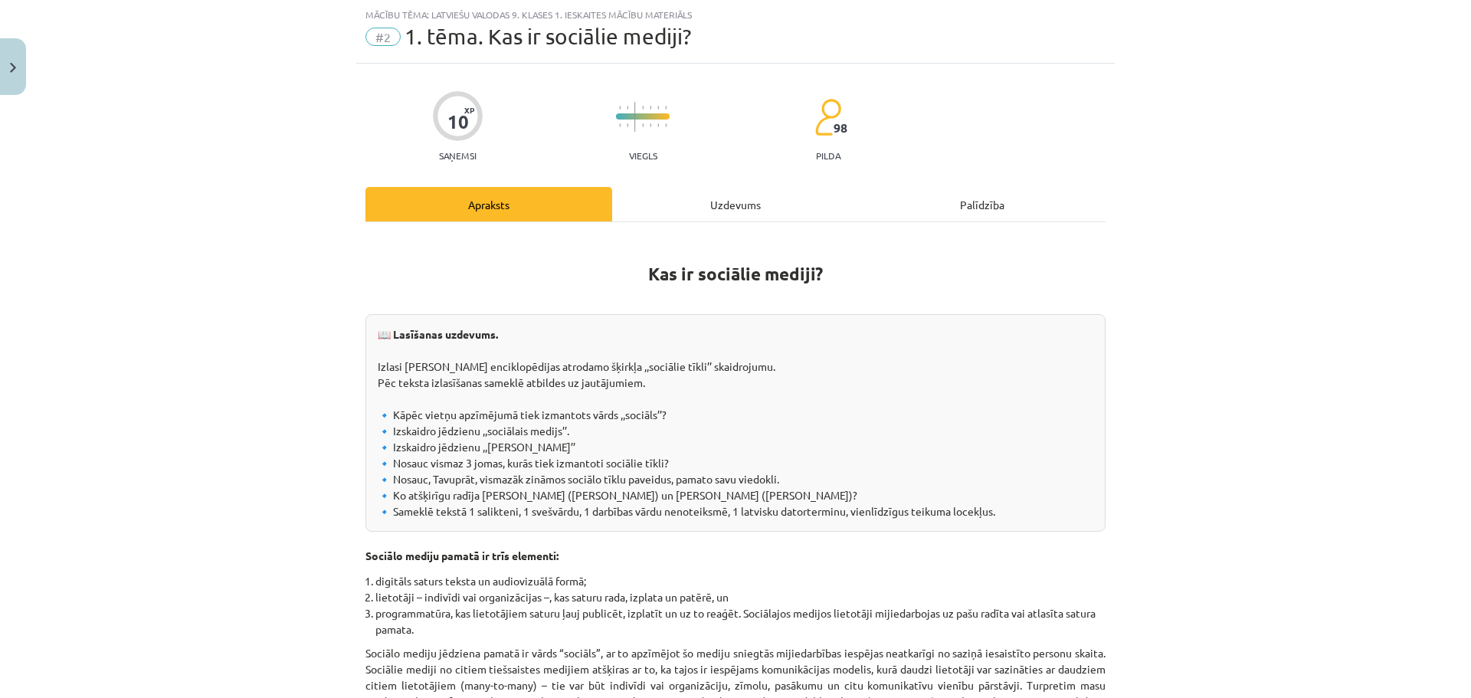
click at [1357, 335] on div "Mācību tēma: Latviešu valodas 9. klases 1. ieskaites mācību materiāls #2 1. tēm…" at bounding box center [735, 349] width 1471 height 698
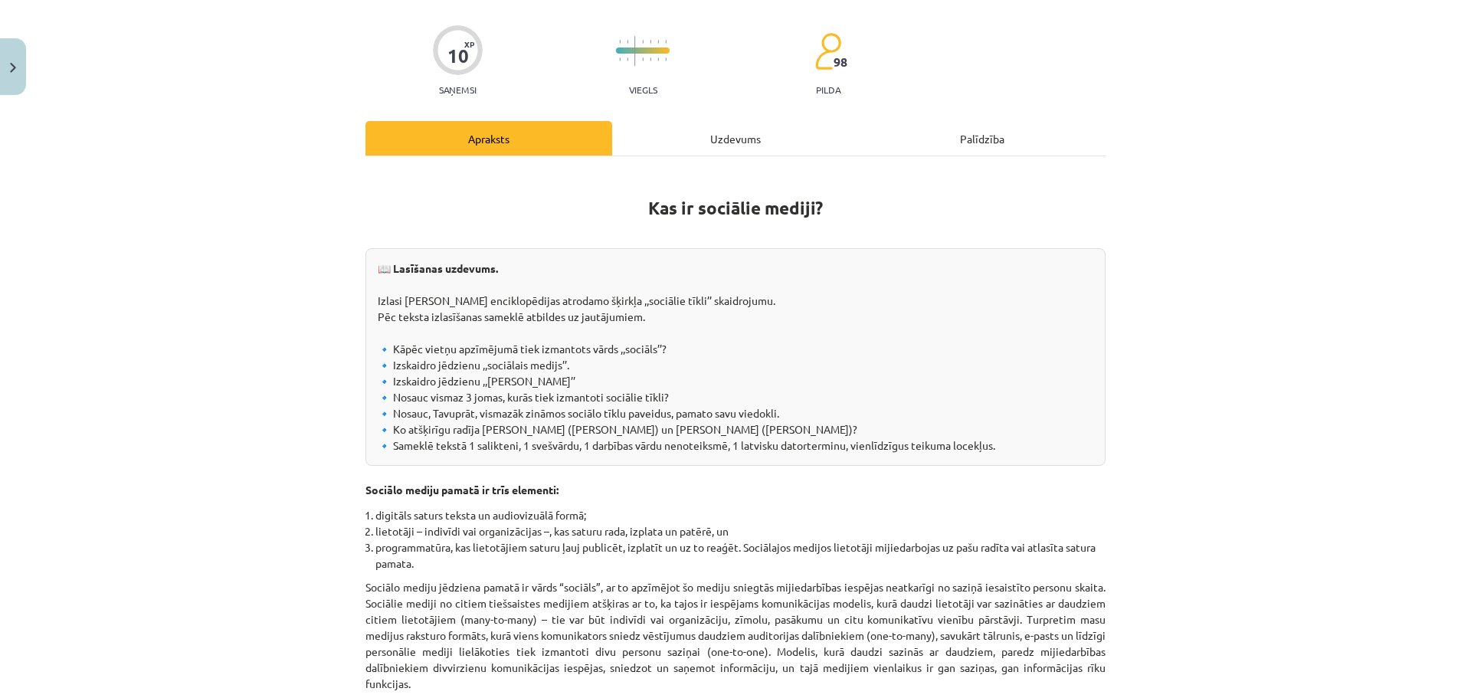
scroll to position [191, 0]
